Goal: Task Accomplishment & Management: Manage account settings

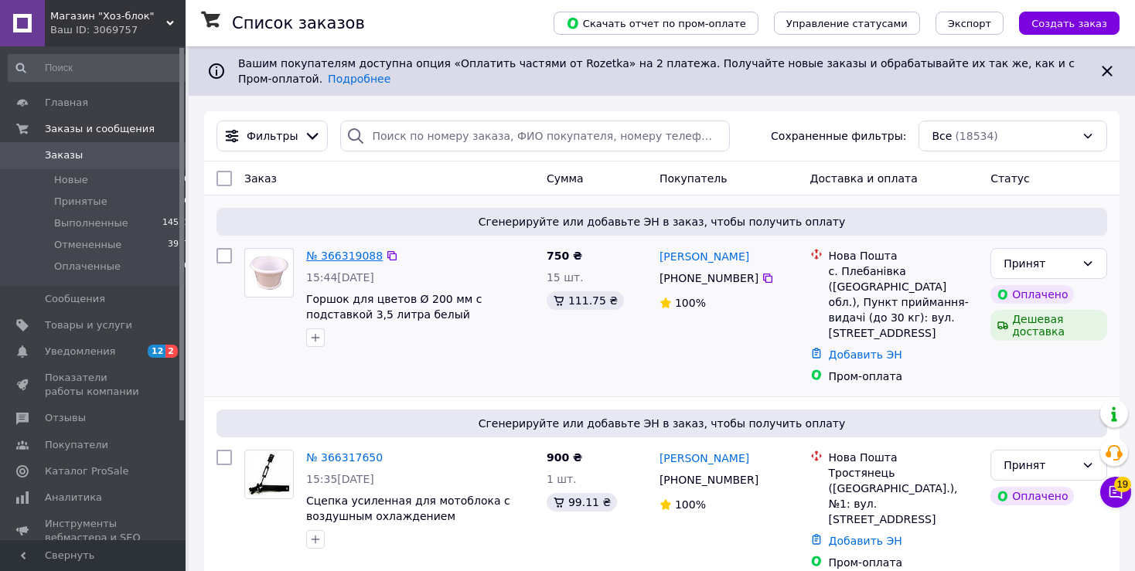
click at [337, 259] on link "№ 366319088" at bounding box center [344, 256] width 77 height 12
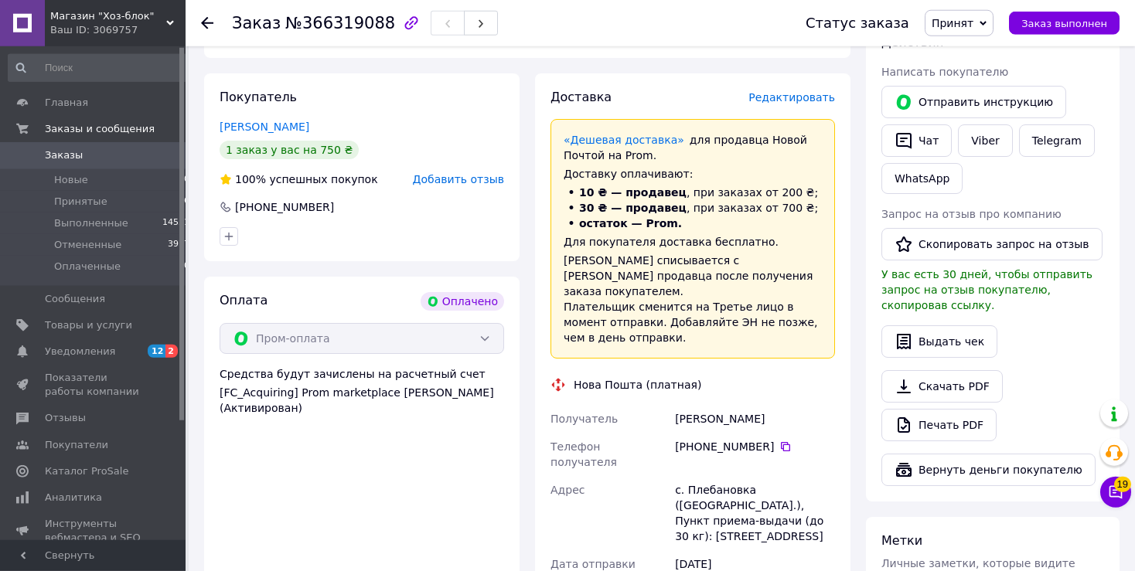
scroll to position [264, 0]
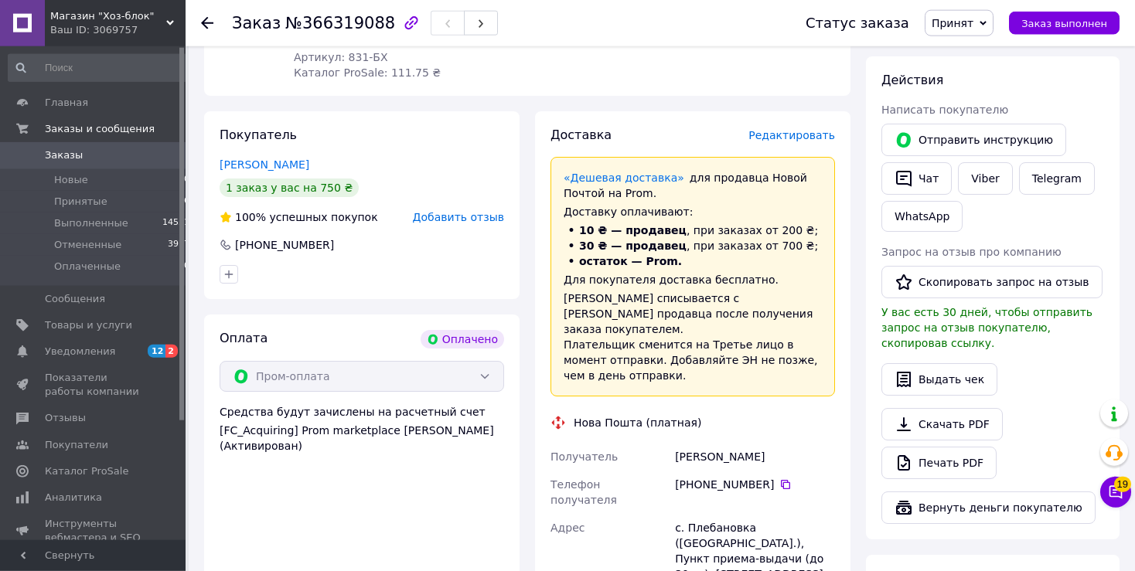
drag, startPoint x: 680, startPoint y: 424, endPoint x: 798, endPoint y: 427, distance: 117.6
click at [796, 443] on div "Самборський Валентин" at bounding box center [755, 457] width 166 height 28
copy div "Самборський Валентин"
drag, startPoint x: 674, startPoint y: 480, endPoint x: 780, endPoint y: 514, distance: 111.3
click at [780, 514] on div "с. Плебановка (Винницкая обл.), Пункт приема-выдачи (до 30 кг): ул. Школьная, 11" at bounding box center [755, 551] width 166 height 74
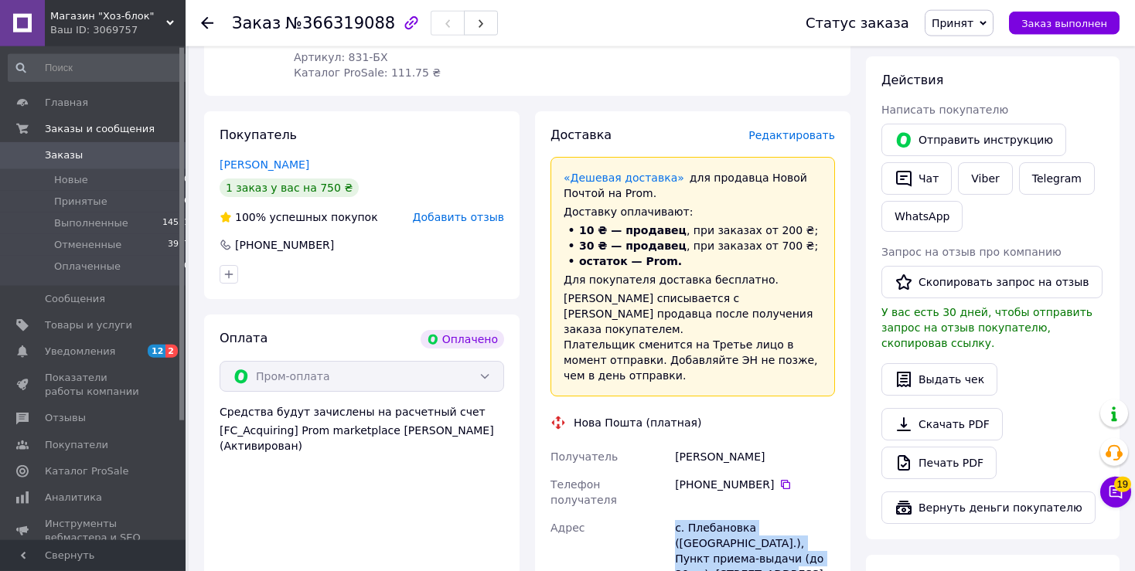
copy div "с. Плебановка (Винницкая обл.), Пункт приема-выдачи (до 30 кг): ул. Школьная, 11"
drag, startPoint x: 694, startPoint y: 454, endPoint x: 763, endPoint y: 455, distance: 68.8
click at [763, 477] on div "+380 95 947 11 23" at bounding box center [755, 484] width 160 height 15
copy div "0 95 947 11 23"
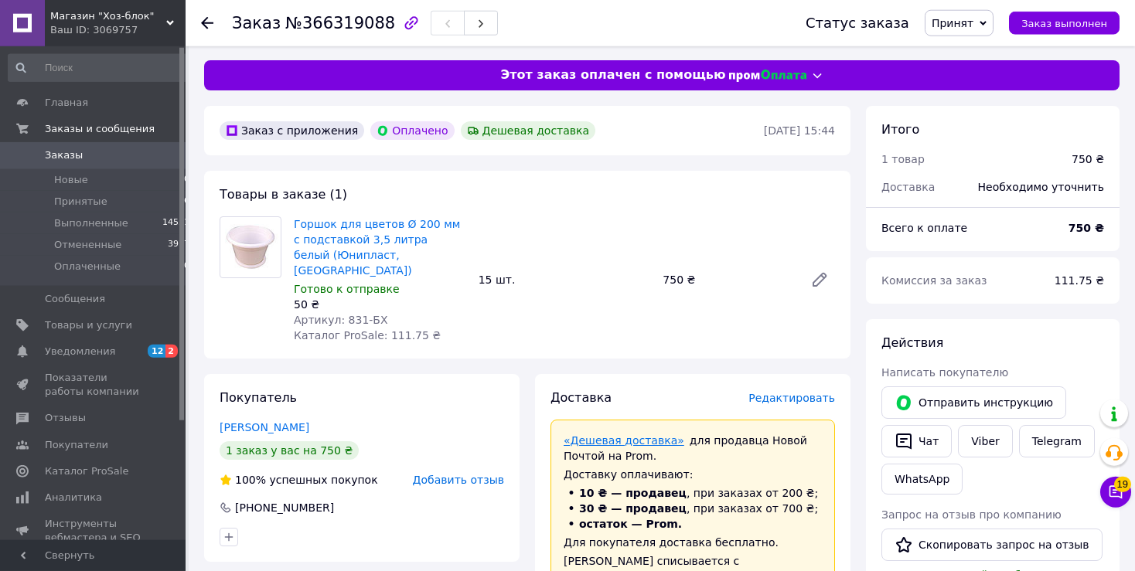
scroll to position [0, 0]
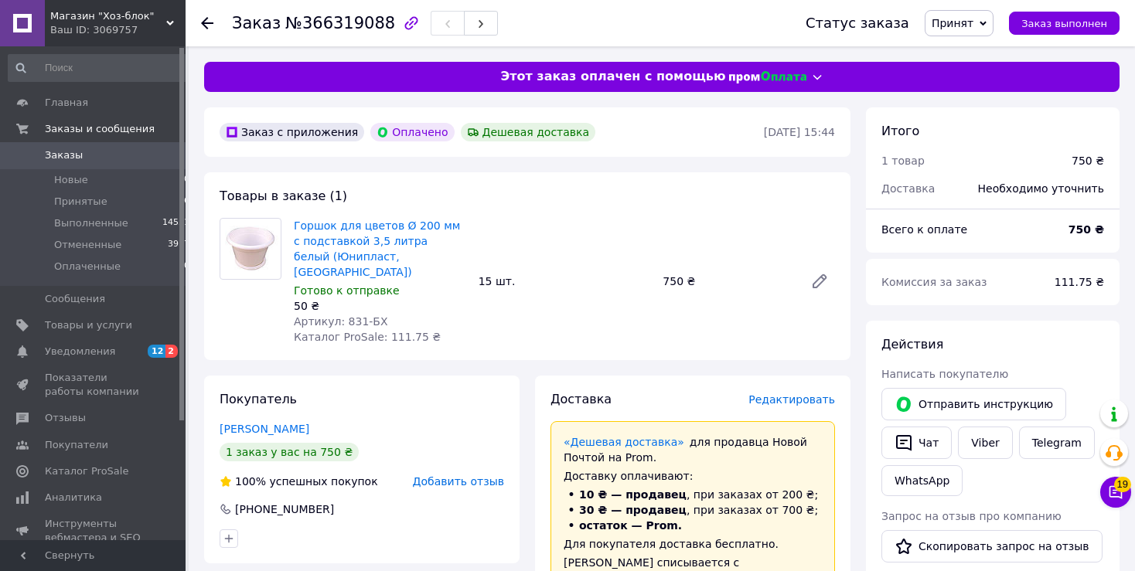
click at [209, 27] on icon at bounding box center [207, 23] width 12 height 12
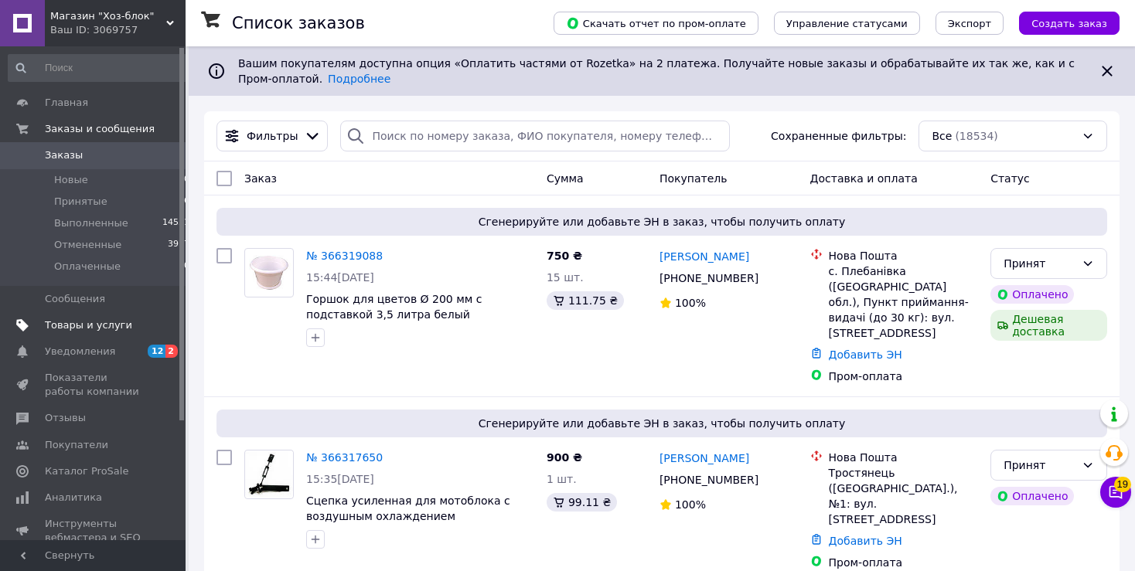
click at [104, 323] on span "Товары и услуги" at bounding box center [88, 326] width 87 height 14
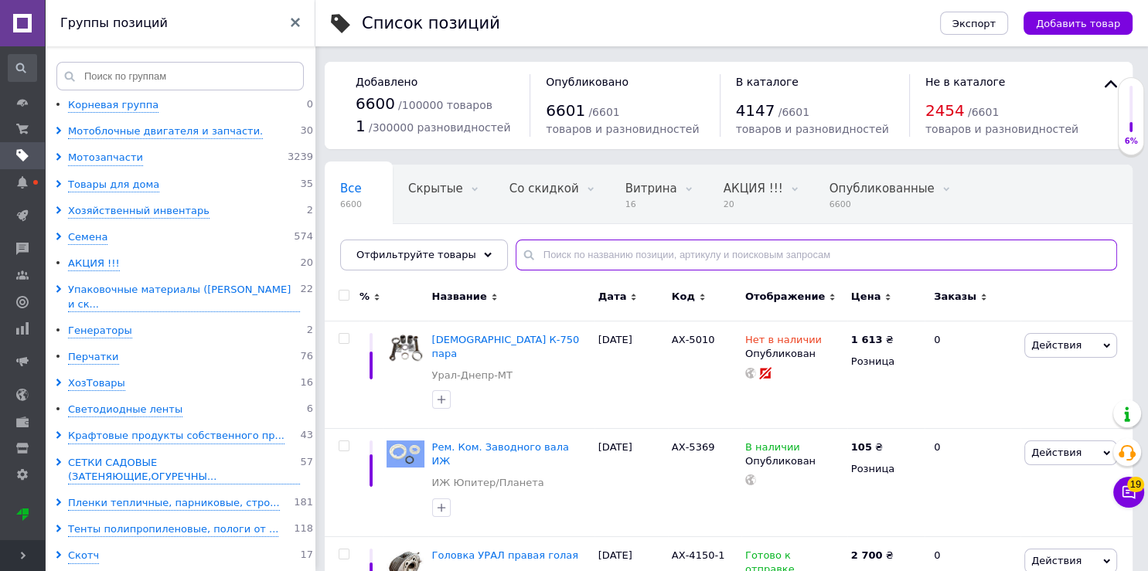
click at [530, 253] on input "text" at bounding box center [817, 255] width 602 height 31
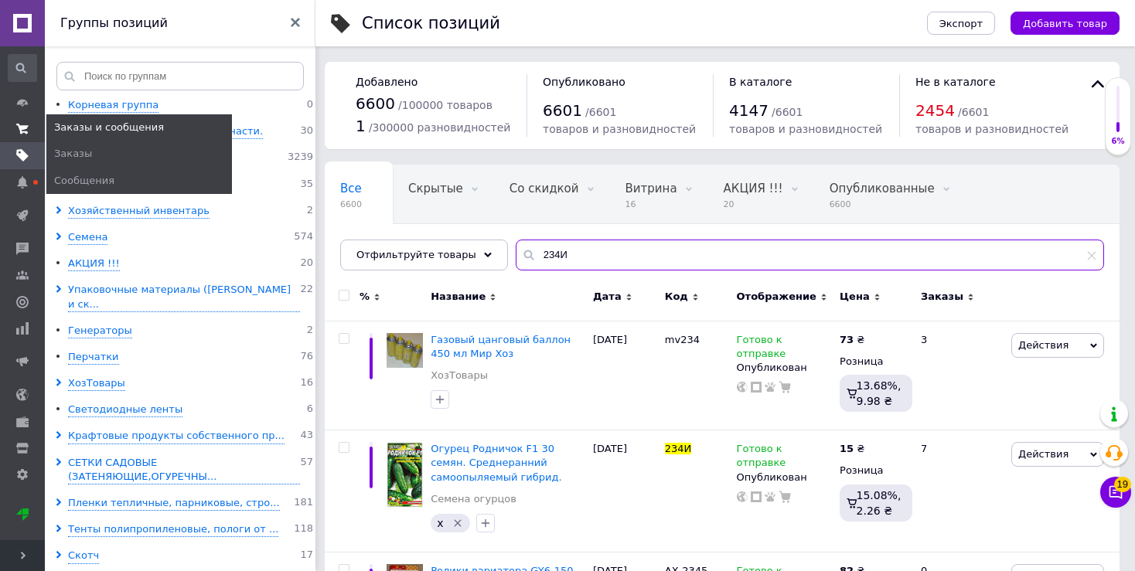
type input "234И"
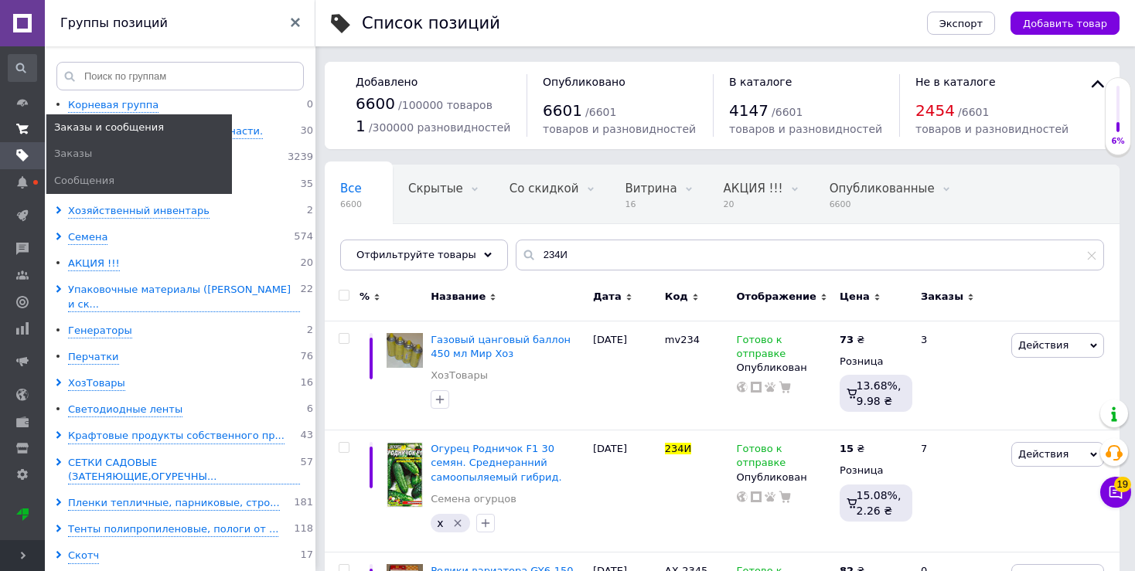
click at [23, 128] on use at bounding box center [22, 129] width 12 height 10
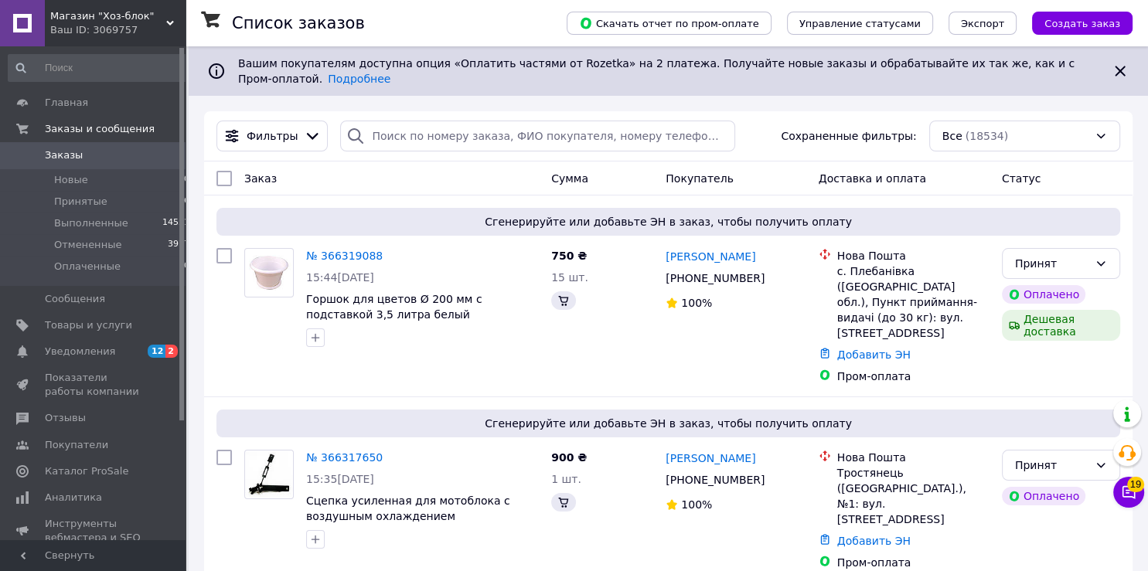
click at [169, 24] on use at bounding box center [170, 23] width 8 height 5
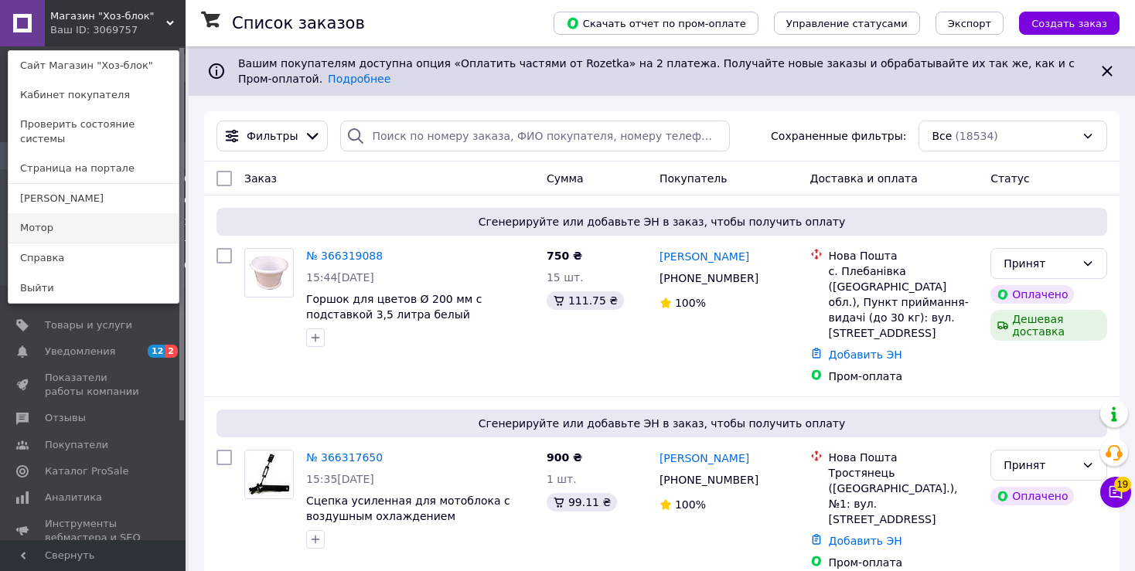
click at [90, 219] on link "Мотор" at bounding box center [94, 227] width 170 height 29
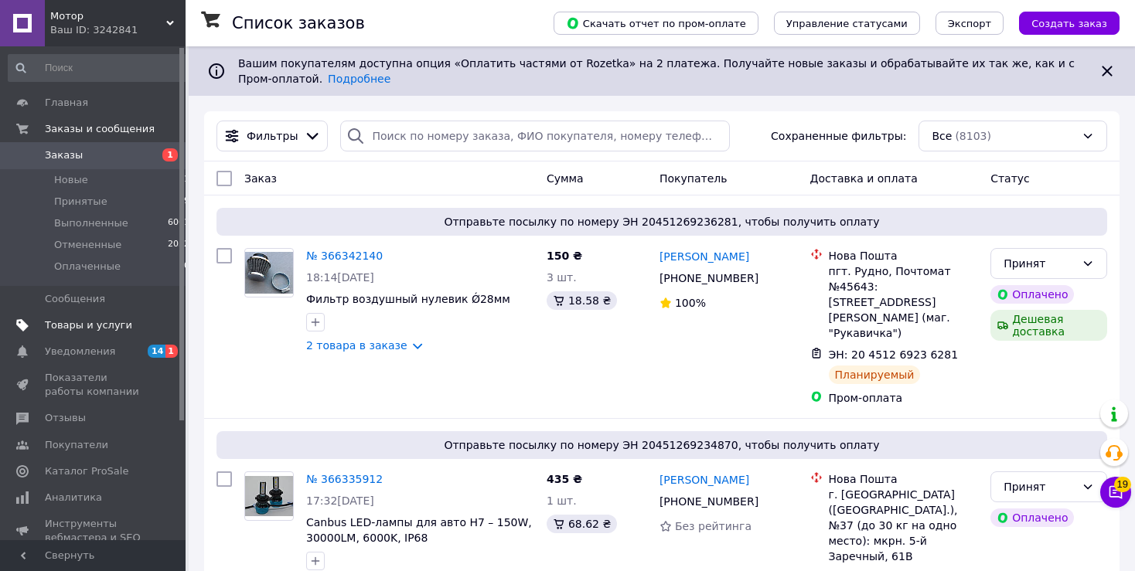
click at [111, 329] on span "Товары и услуги" at bounding box center [88, 326] width 87 height 14
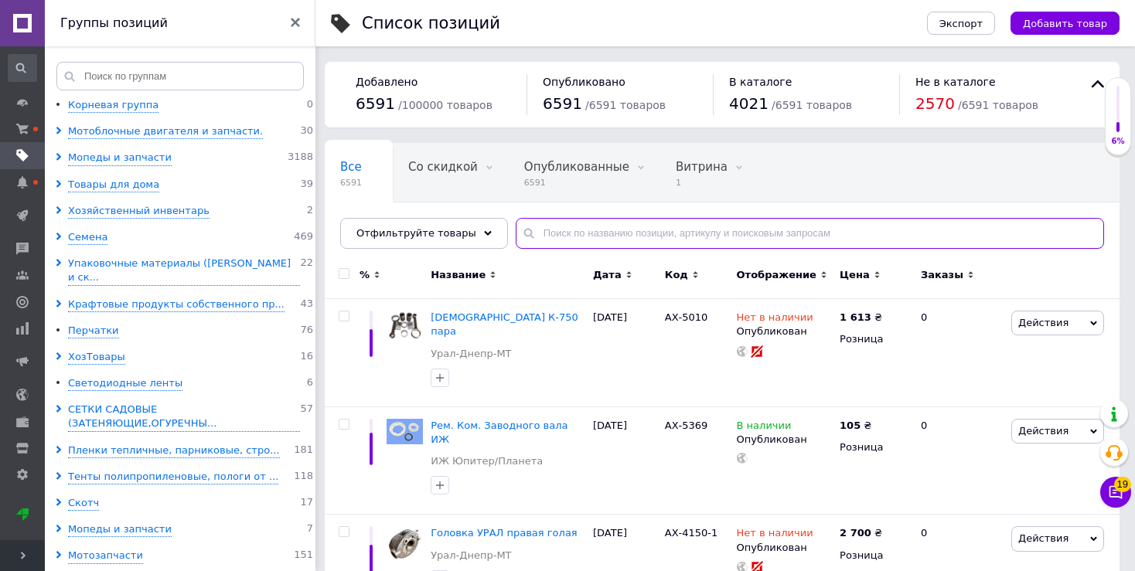
click at [534, 233] on input "text" at bounding box center [810, 233] width 588 height 31
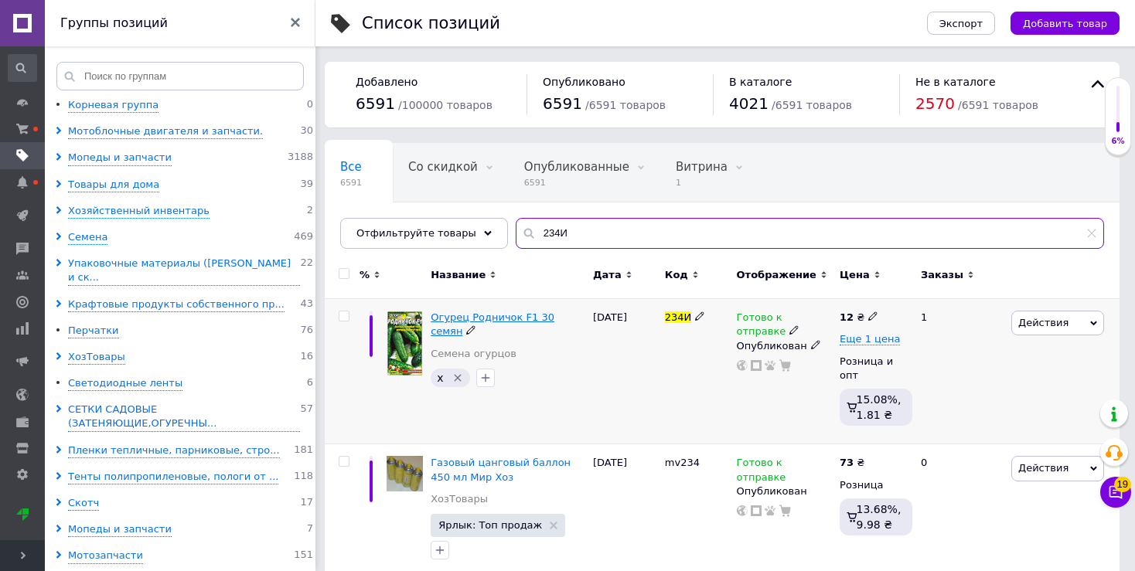
type input "234И"
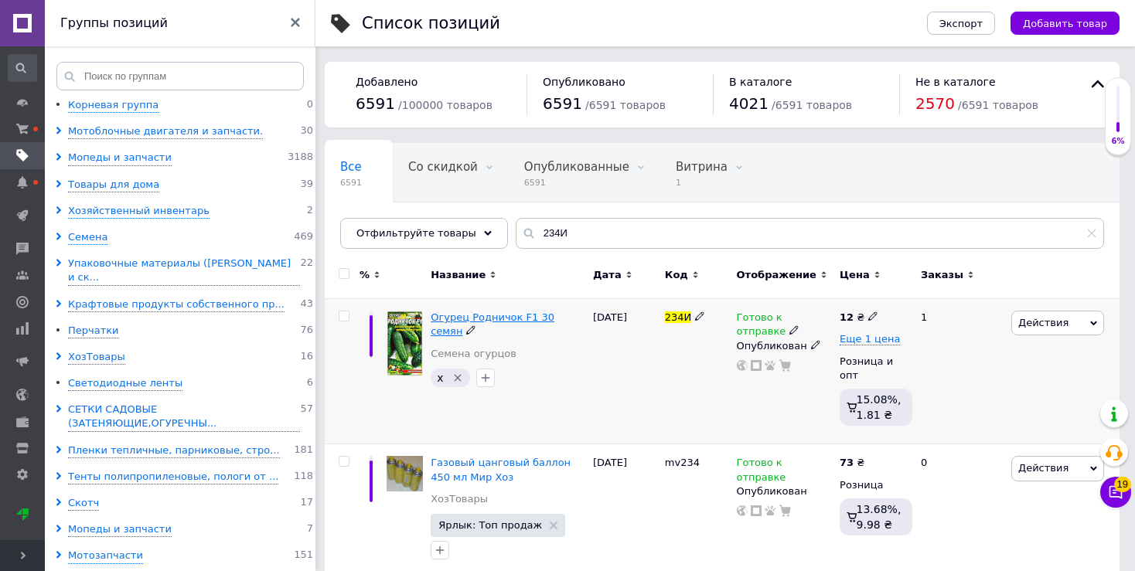
click at [540, 319] on span "Огурец Родничок F1 30 семян" at bounding box center [493, 325] width 124 height 26
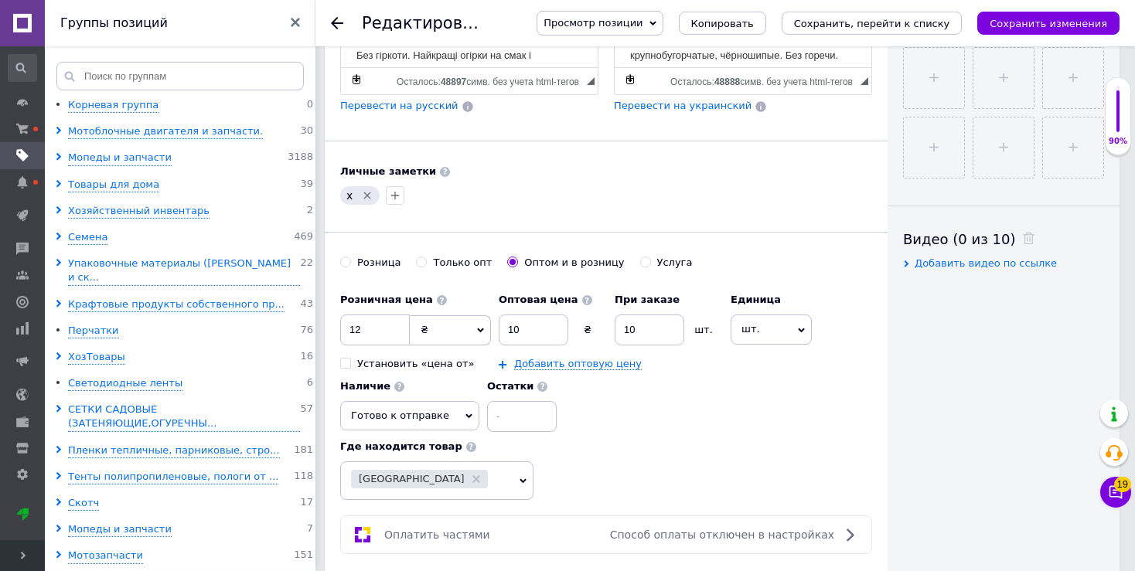
drag, startPoint x: 346, startPoint y: 243, endPoint x: 451, endPoint y: 301, distance: 120.1
click at [346, 257] on input "Розница" at bounding box center [345, 262] width 10 height 10
radio input "true"
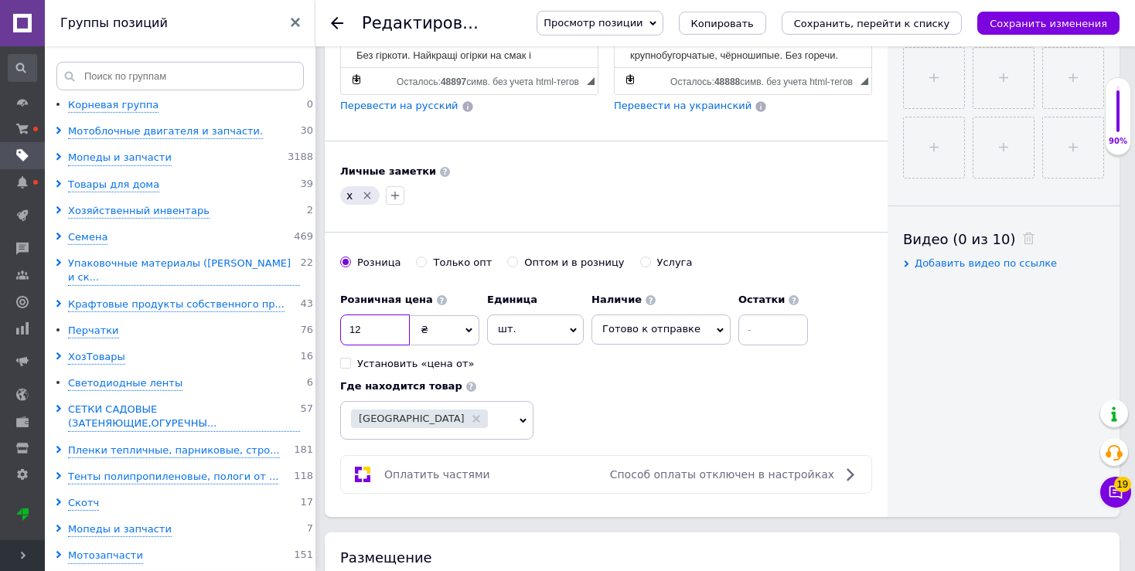
click at [377, 315] on input "12" at bounding box center [375, 330] width 70 height 31
type input "15"
click at [1018, 21] on icon "Сохранить изменения" at bounding box center [1049, 24] width 118 height 12
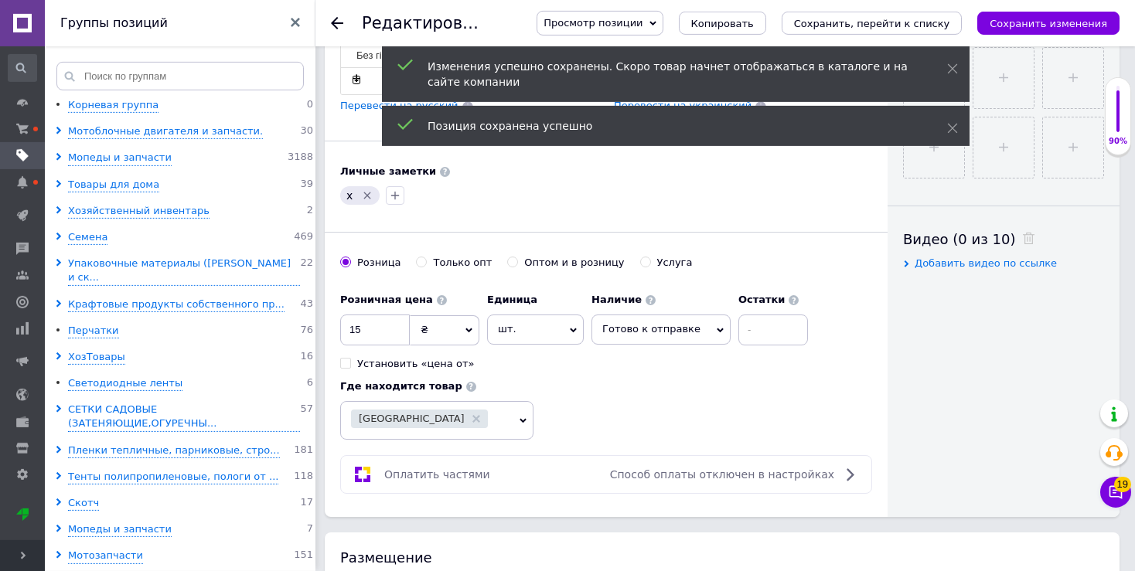
click at [336, 22] on icon at bounding box center [337, 23] width 12 height 12
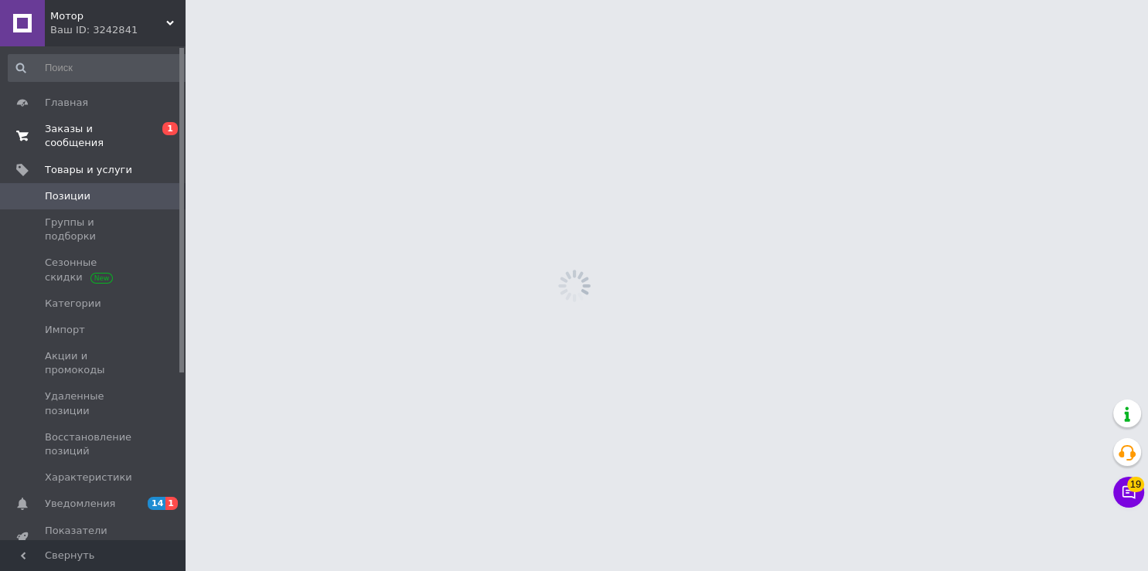
click at [88, 135] on span "Заказы и сообщения" at bounding box center [94, 136] width 98 height 28
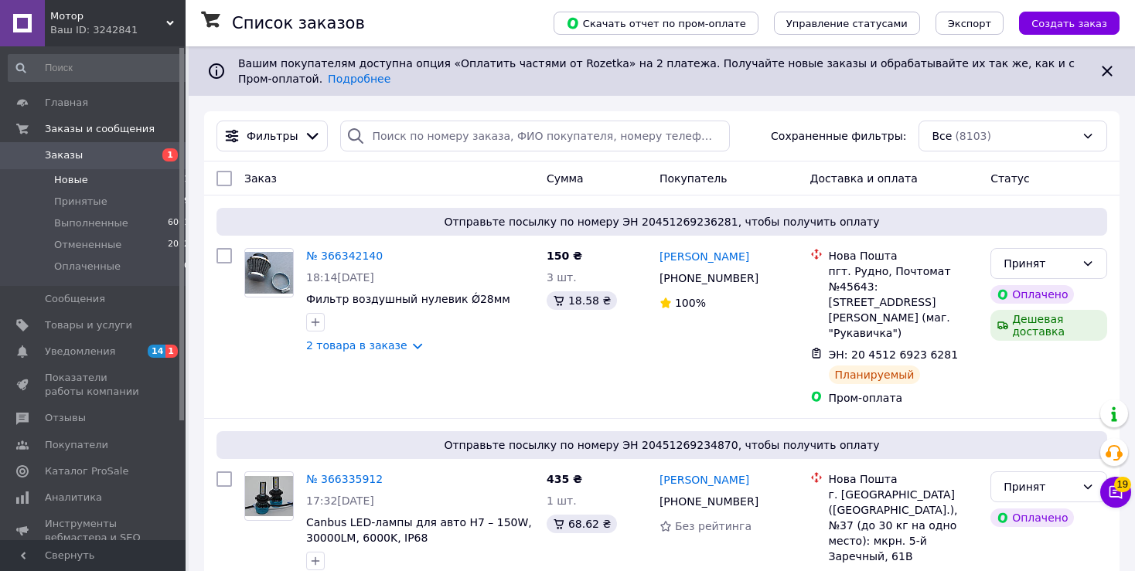
click at [76, 182] on span "Новые" at bounding box center [71, 180] width 34 height 14
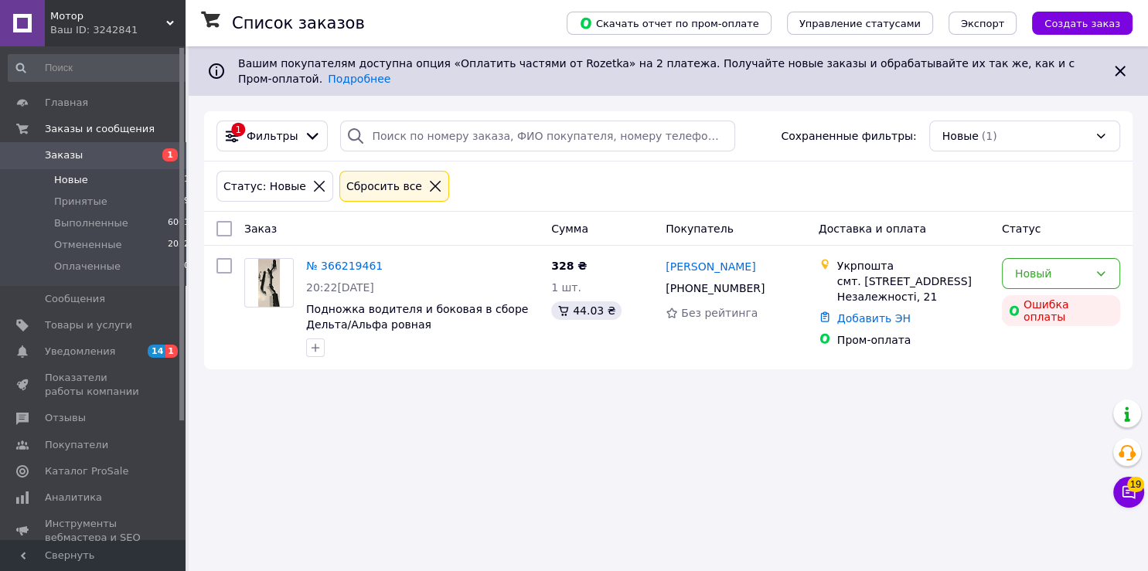
click at [312, 179] on icon at bounding box center [319, 186] width 14 height 14
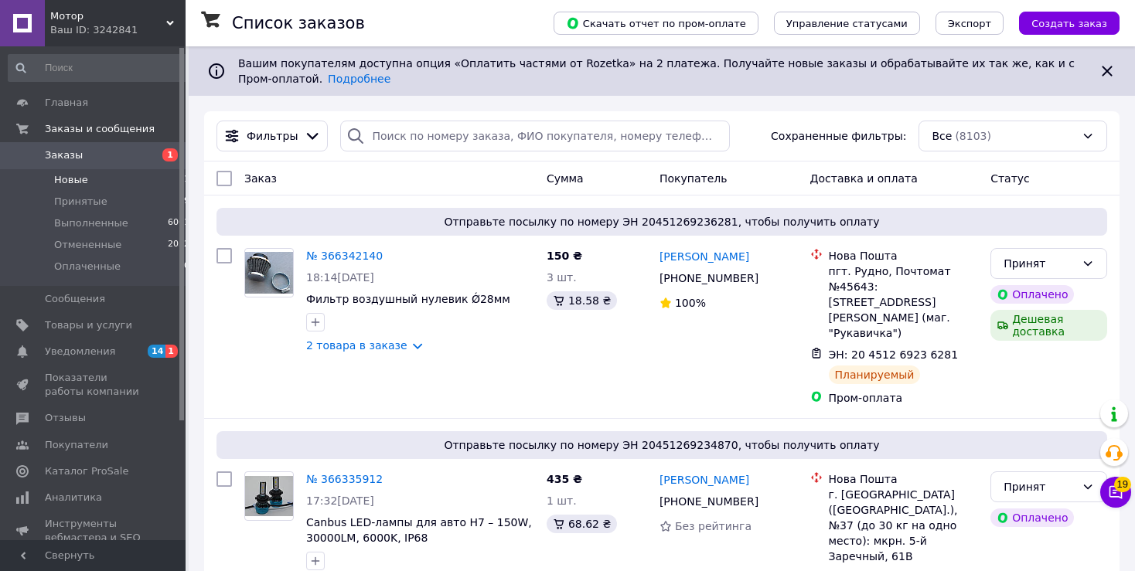
click at [167, 24] on icon at bounding box center [170, 23] width 8 height 8
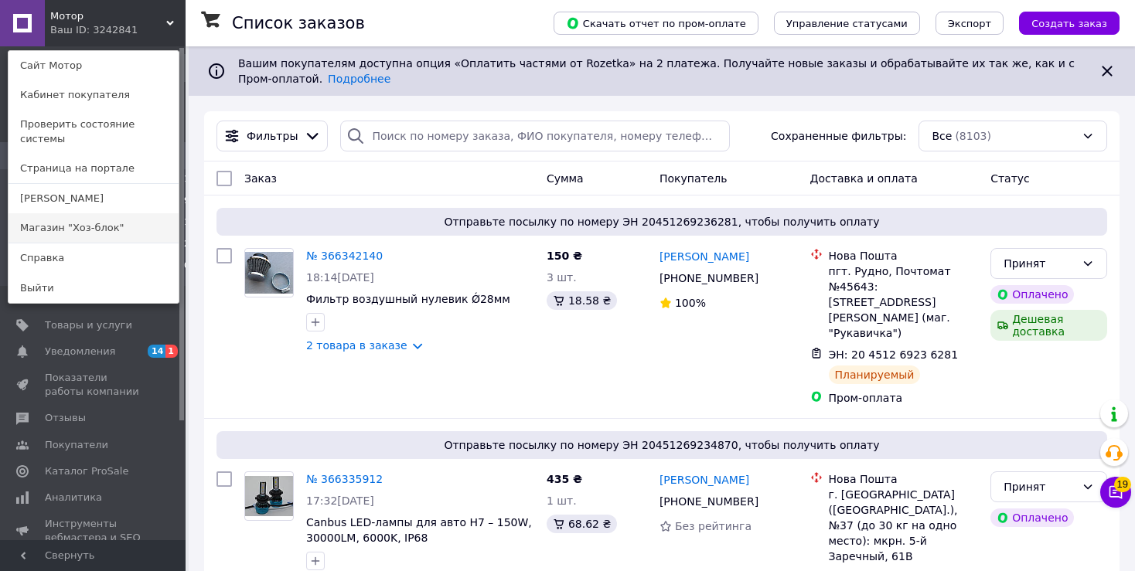
click at [145, 215] on link "Магазин "Хоз-блок"" at bounding box center [94, 227] width 170 height 29
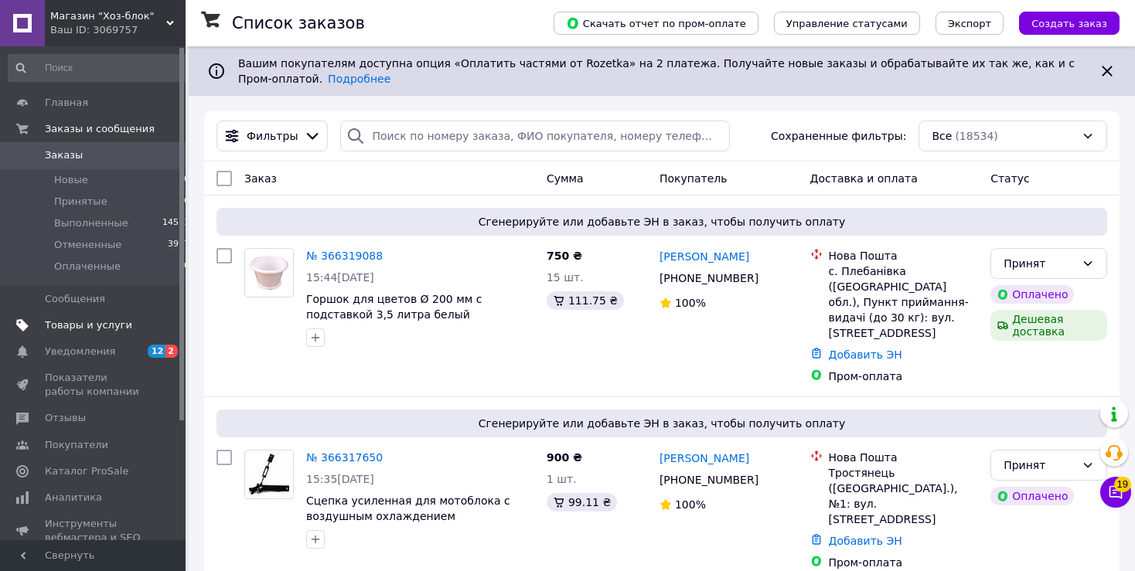
click at [110, 328] on span "Товары и услуги" at bounding box center [88, 326] width 87 height 14
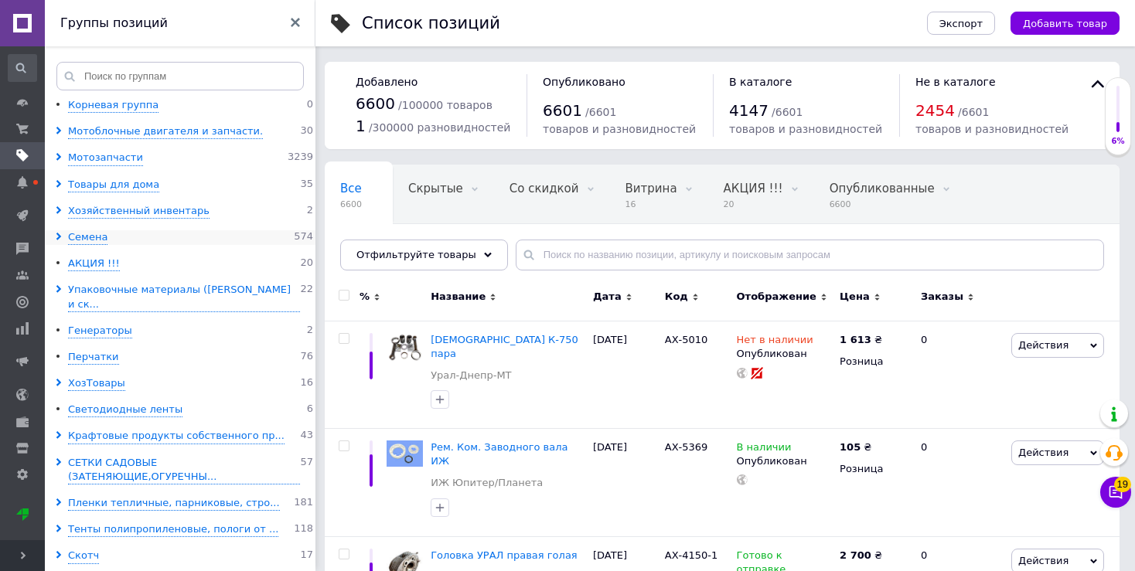
click at [57, 237] on icon at bounding box center [59, 237] width 8 height 8
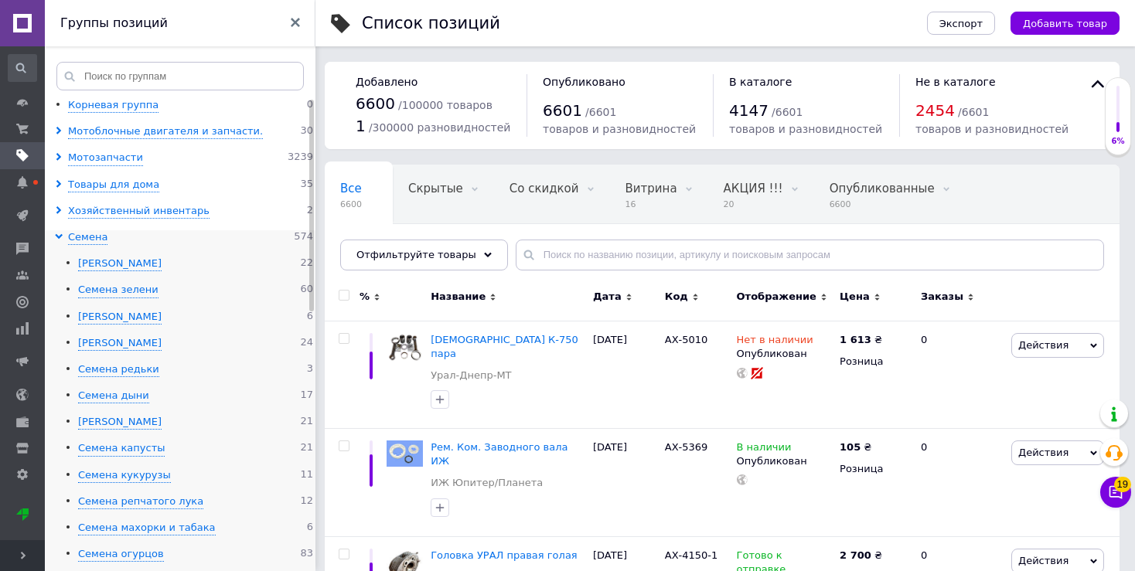
click at [141, 551] on div "Семена огурцов" at bounding box center [121, 554] width 86 height 15
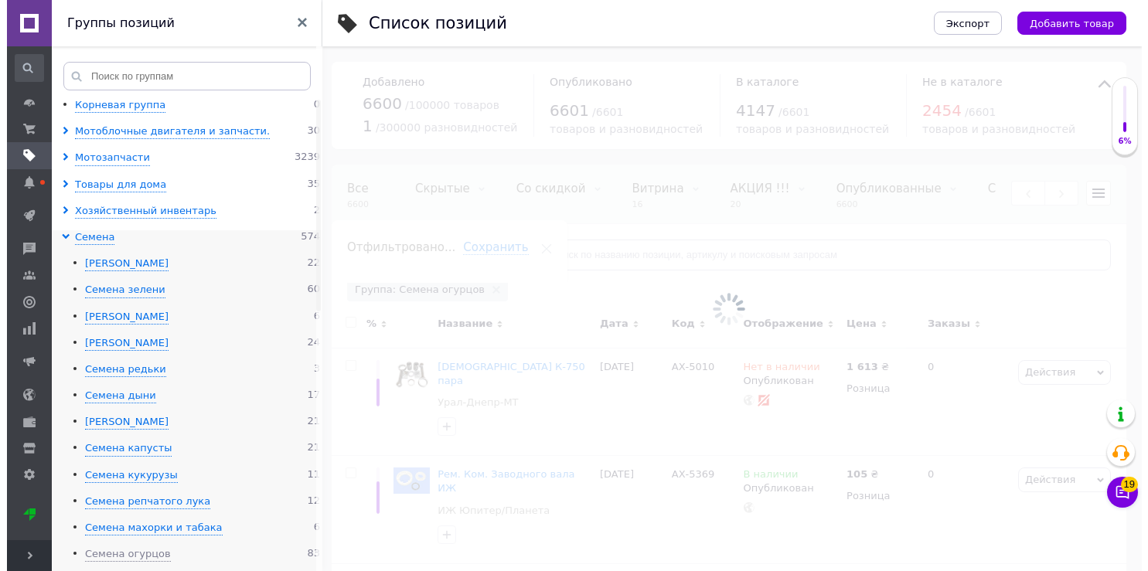
scroll to position [0, 313]
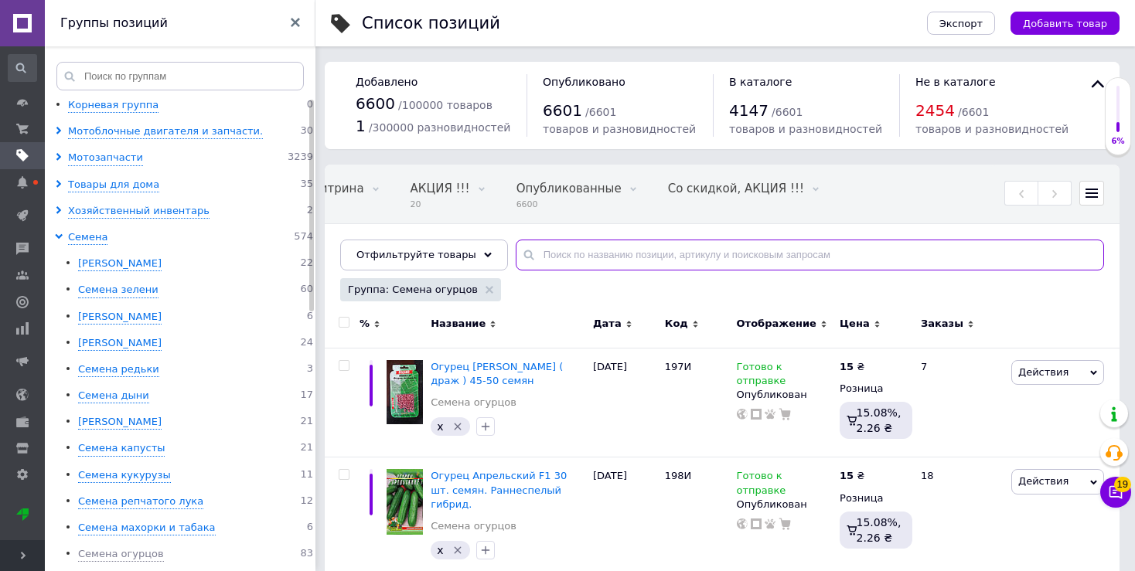
click at [558, 249] on input "text" at bounding box center [810, 255] width 588 height 31
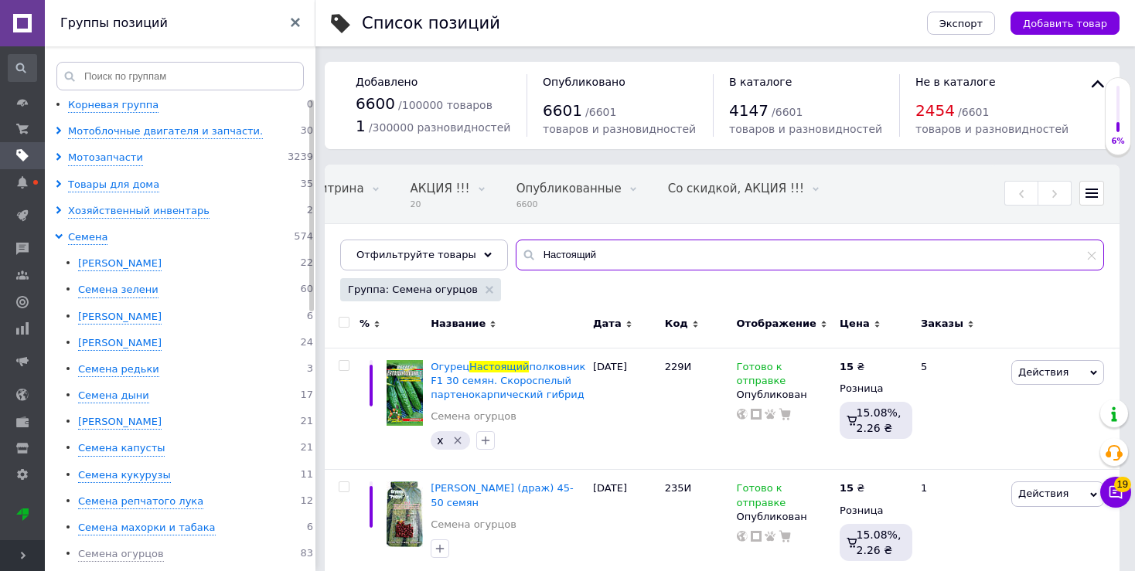
drag, startPoint x: 594, startPoint y: 258, endPoint x: 326, endPoint y: 240, distance: 268.9
click at [516, 240] on input "Настоящий" at bounding box center [810, 255] width 588 height 31
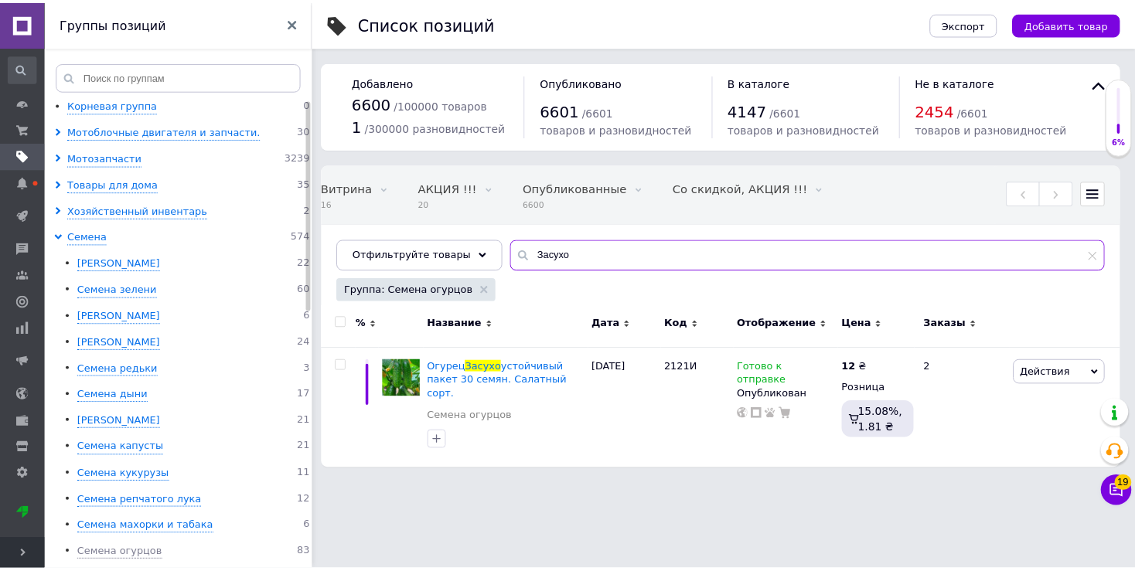
scroll to position [0, 300]
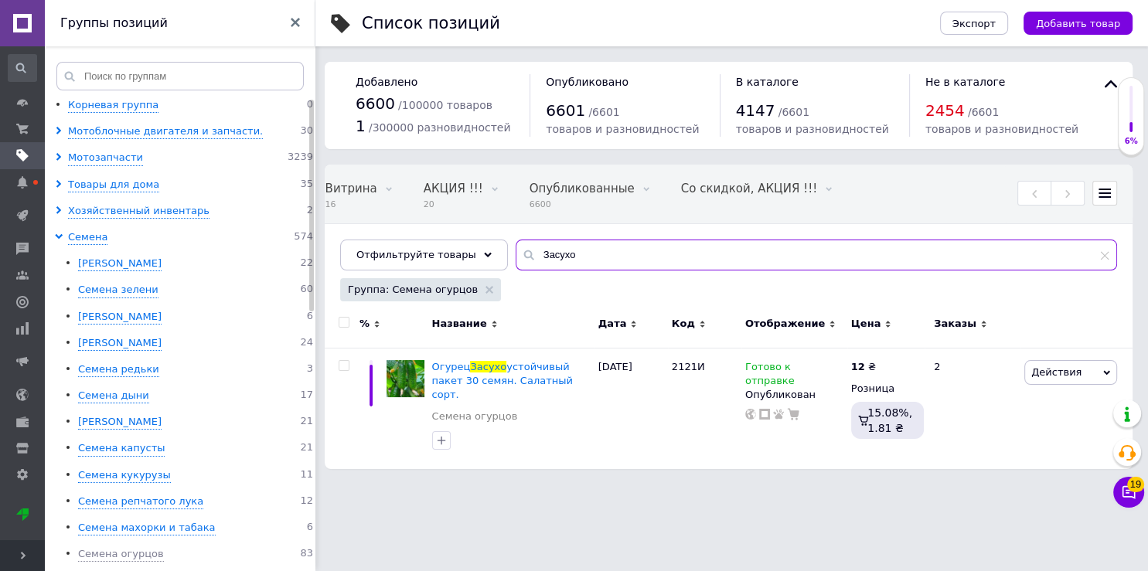
type input "Засухо"
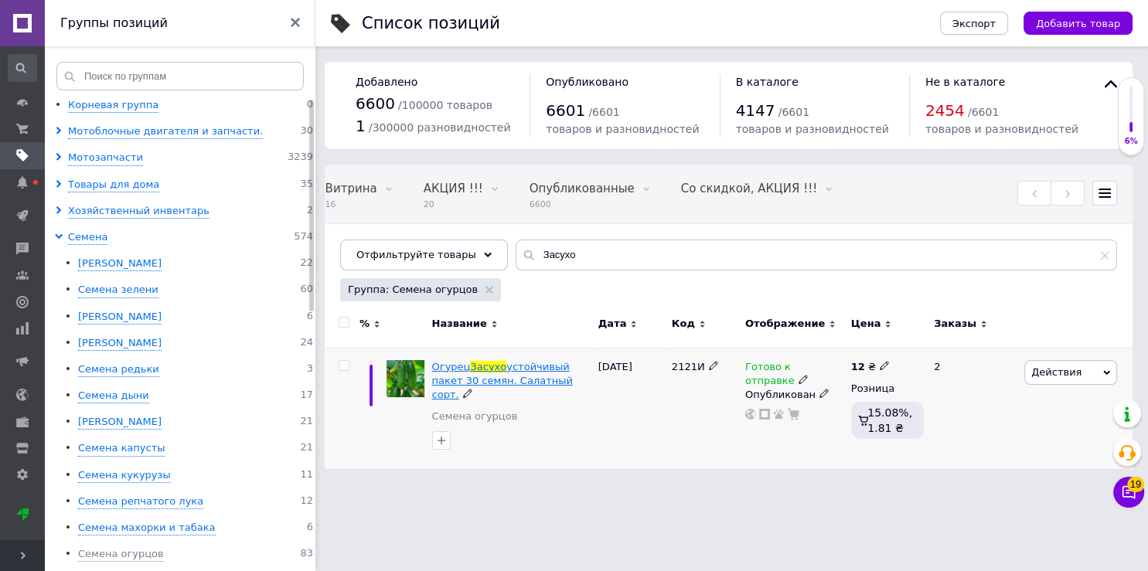
click at [520, 372] on span "устойчивый пакет 30 семян. Салатный сорт." at bounding box center [502, 380] width 141 height 39
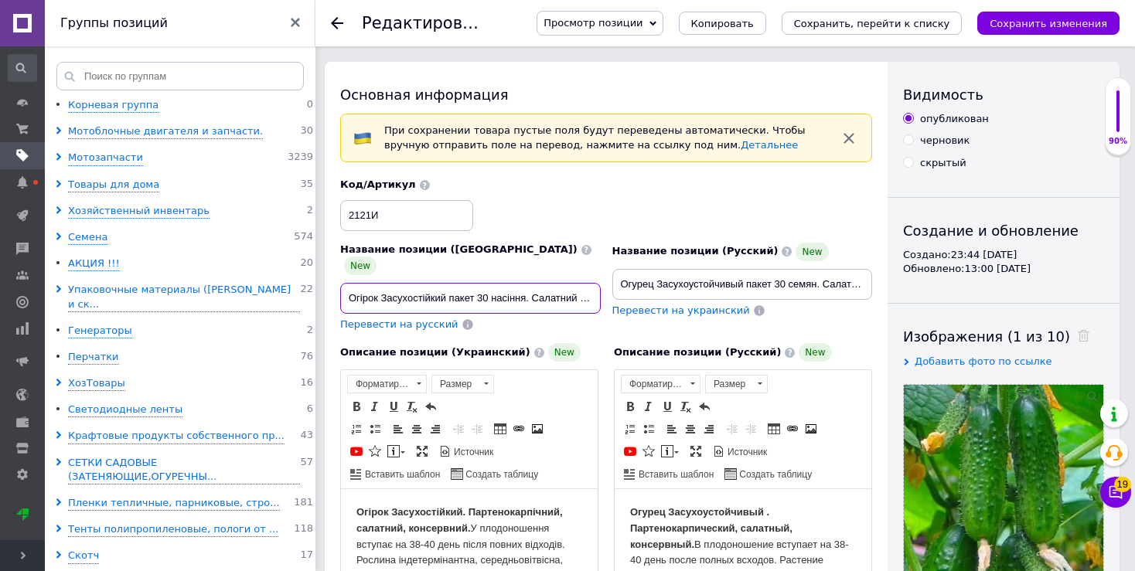
click at [534, 286] on input "Огірок Засухостійкий пакет 30 насіння. Салатний сорт." at bounding box center [470, 298] width 261 height 31
drag, startPoint x: 820, startPoint y: 282, endPoint x: 879, endPoint y: 282, distance: 58.8
click at [873, 282] on input "Огурец Засухоустойчивый пакет 30 семян. Салатный сорт." at bounding box center [742, 284] width 261 height 31
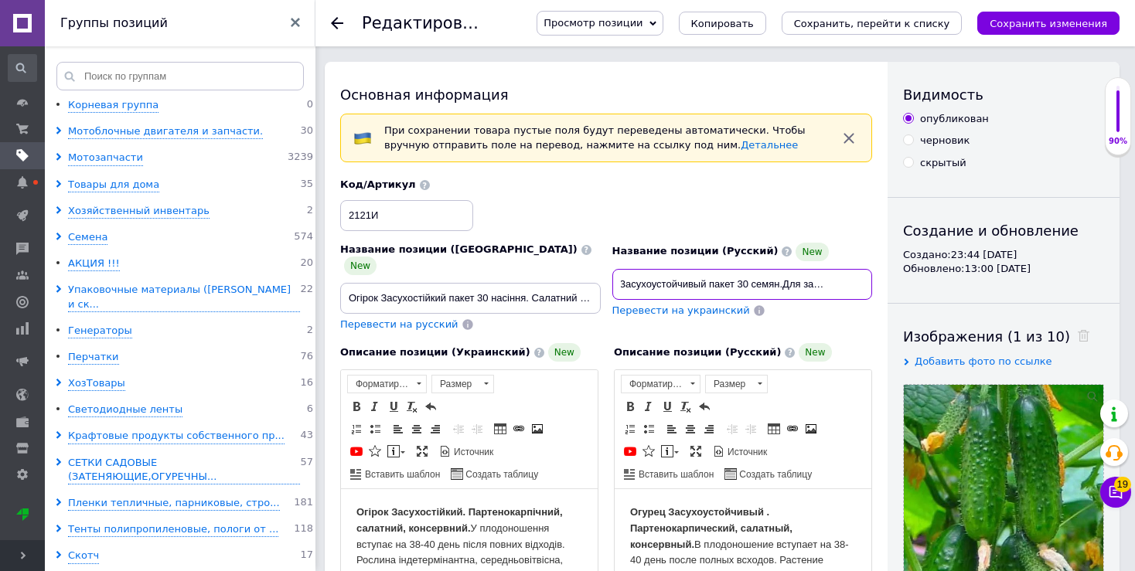
click at [783, 284] on input "Огурец Засухоустойчивый пакет 30 семян.Для засаливания" at bounding box center [742, 284] width 261 height 31
type input "Огурец Засухоустойчивый пакет 30 семян. Для засаливания"
drag, startPoint x: 531, startPoint y: 285, endPoint x: 612, endPoint y: 285, distance: 81.2
click at [601, 285] on input "Огірок Засухостійкий пакет 30 насіння. Салатний сорт." at bounding box center [470, 298] width 261 height 31
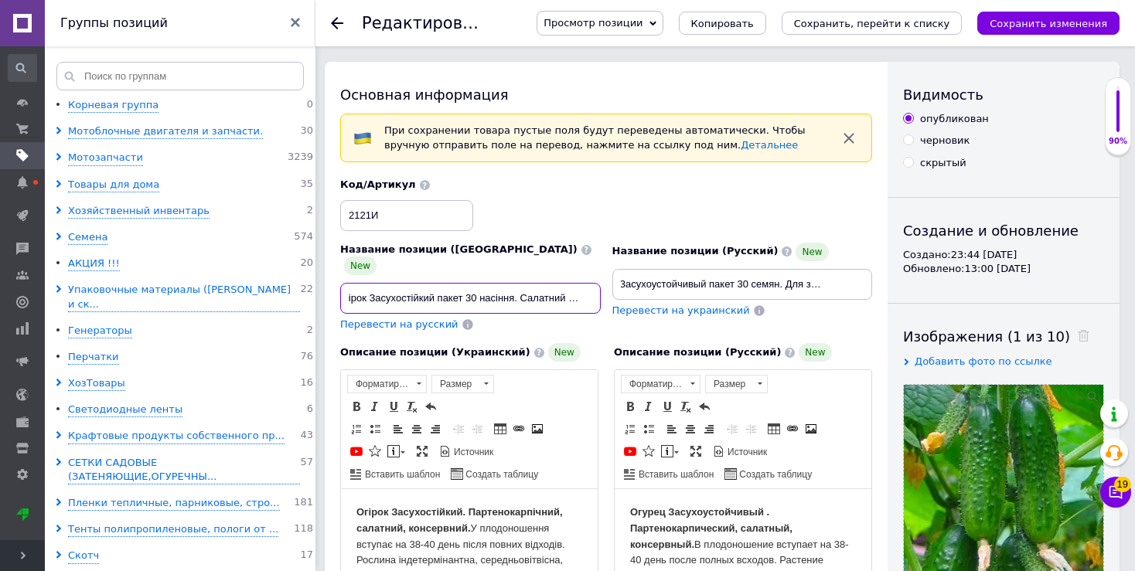
paste input "ля засолювання"
click at [516, 283] on input "Огірок Засухостійкий пакет 30 насіння. для засолювання" at bounding box center [470, 298] width 261 height 31
type input "Огірок Засухостійкий пакет 30 насіння. Для засолювання"
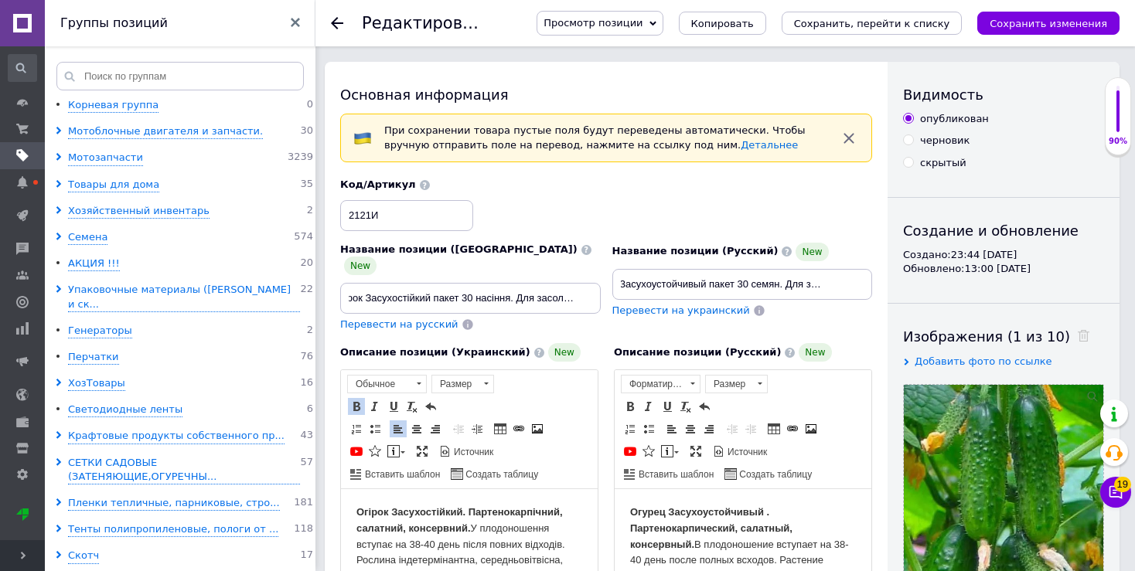
click at [404, 530] on strong "Огірок Засухостійкий. Партенокарпічний, салатний, консервний." at bounding box center [459, 520] width 206 height 28
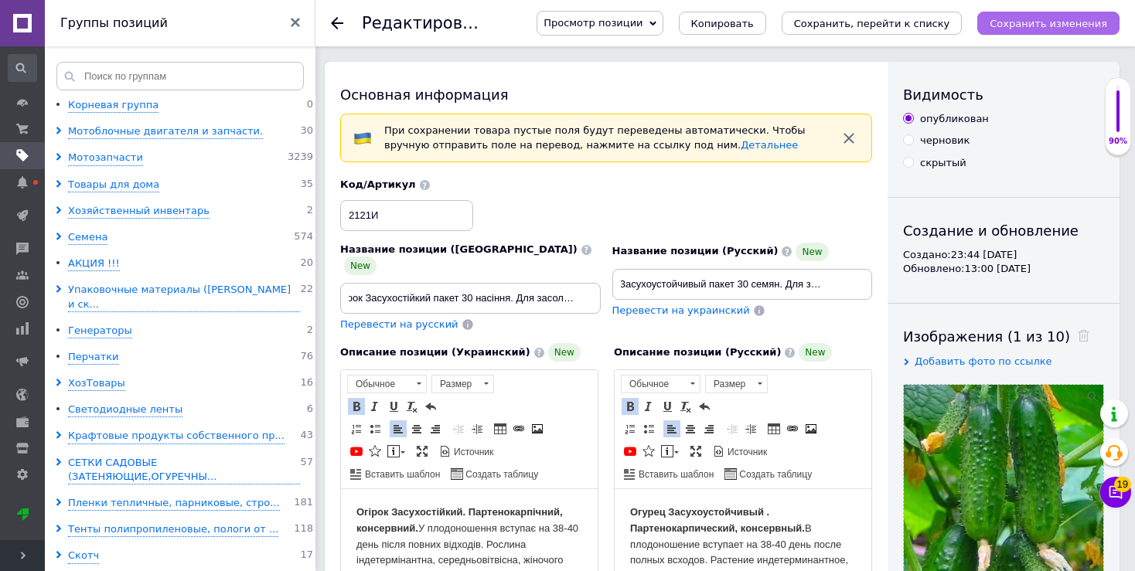
click at [1059, 25] on icon "Сохранить изменения" at bounding box center [1049, 24] width 118 height 12
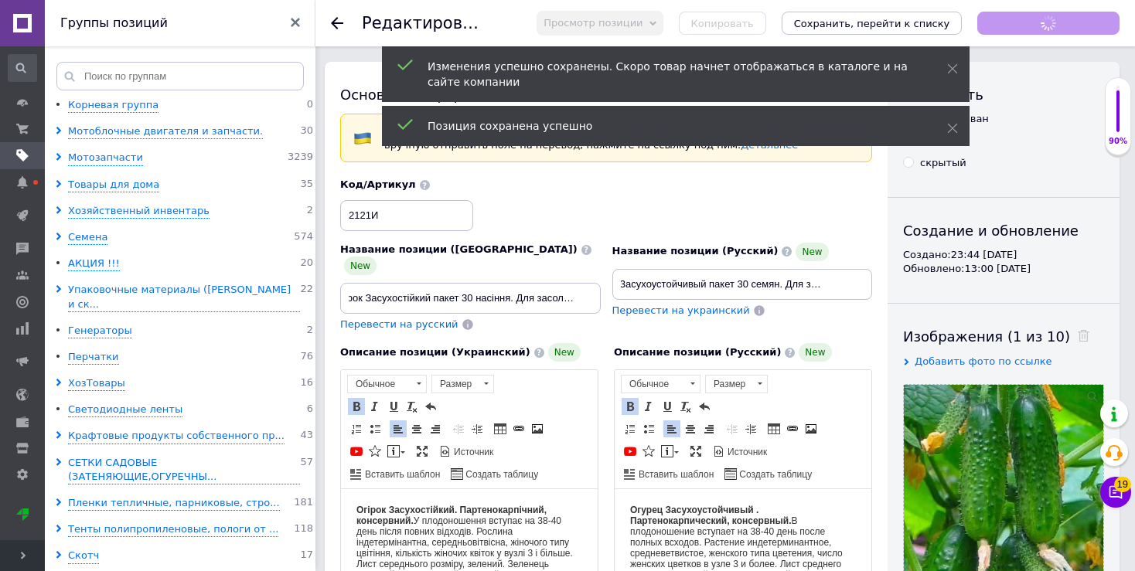
click at [1059, 25] on div "Сохранить изменения" at bounding box center [1048, 23] width 142 height 23
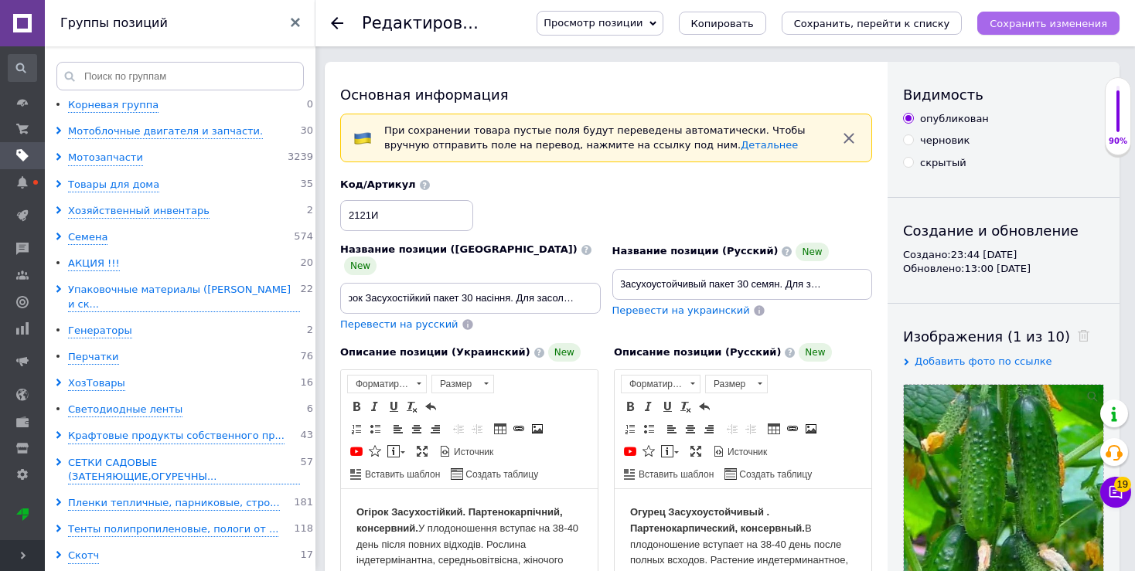
click at [1059, 22] on icon "Сохранить изменения" at bounding box center [1049, 24] width 118 height 12
click at [1041, 23] on icon "Сохранить изменения" at bounding box center [1049, 24] width 118 height 12
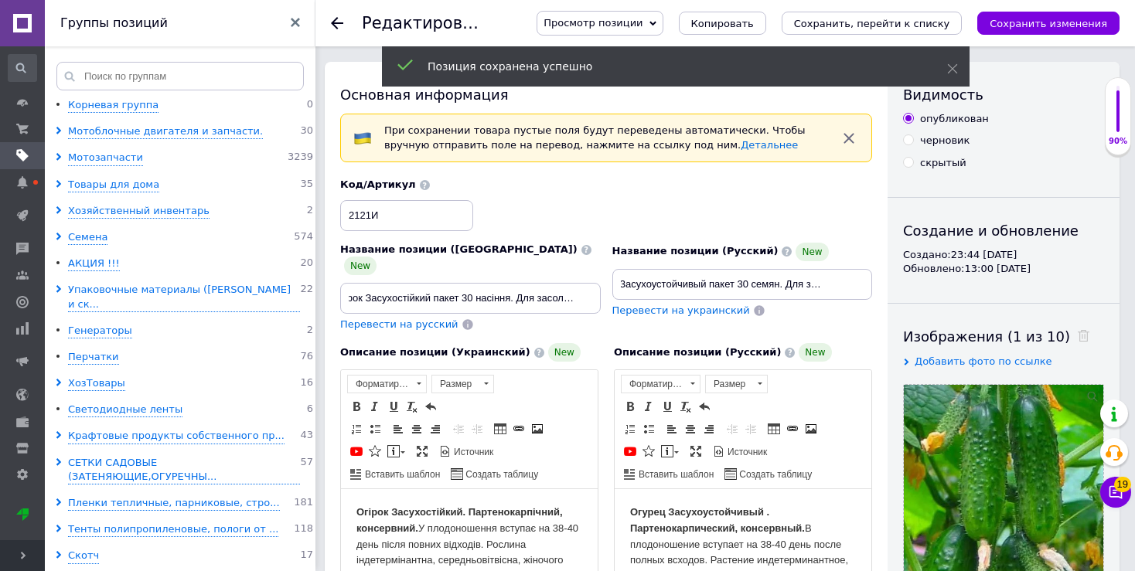
click at [337, 27] on icon at bounding box center [337, 23] width 12 height 12
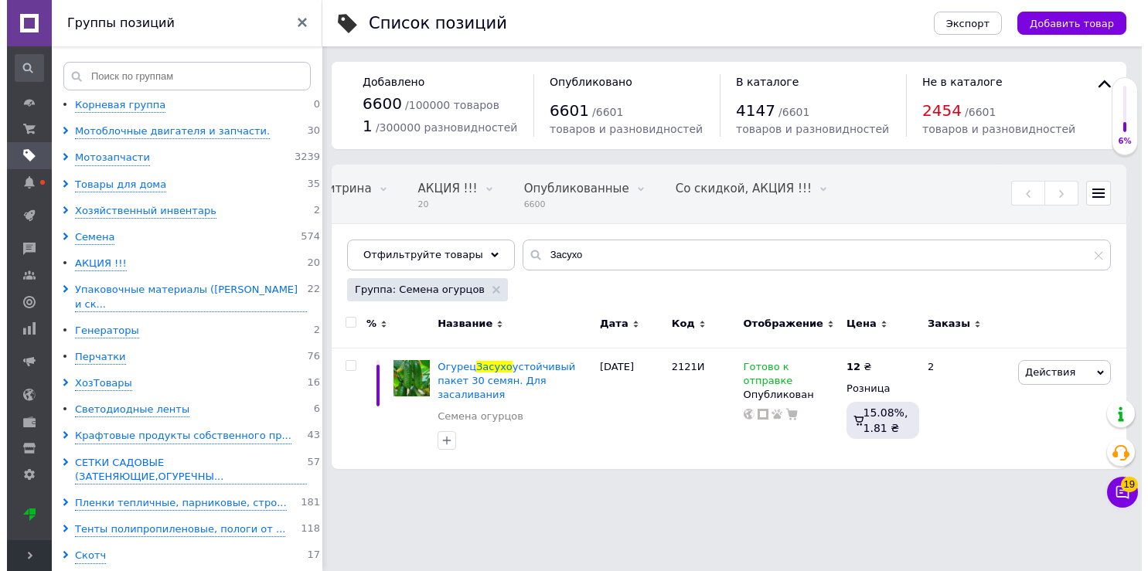
scroll to position [0, 300]
